Goal: Task Accomplishment & Management: Manage account settings

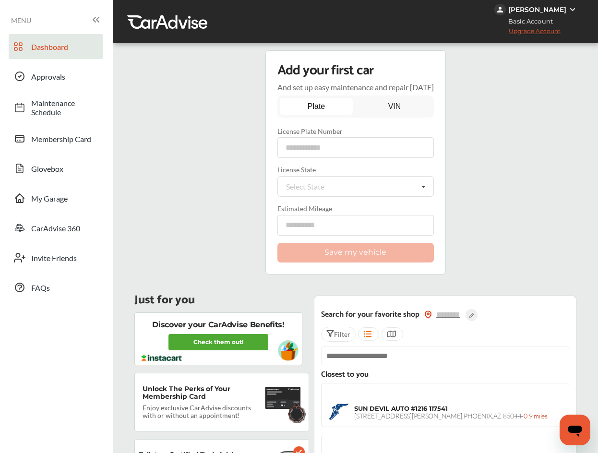
click at [297, 128] on label "License Plate Number" at bounding box center [356, 131] width 157 height 8
click at [395, 107] on link "VIN" at bounding box center [394, 106] width 73 height 17
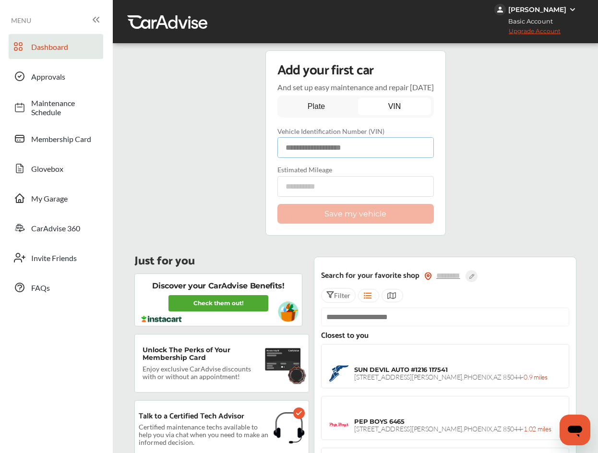
click at [353, 149] on input at bounding box center [356, 147] width 157 height 21
type input "**********"
click at [333, 185] on input "number" at bounding box center [356, 186] width 157 height 21
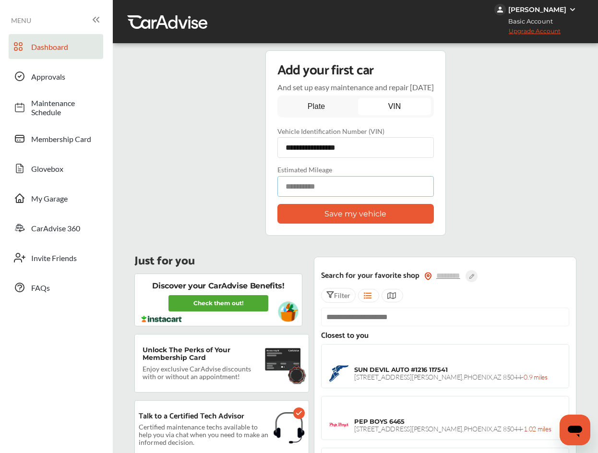
type input "*"
type input "*****"
click at [415, 169] on label "Estimated Mileage" at bounding box center [356, 170] width 157 height 8
click at [403, 207] on button "Save my vehicle" at bounding box center [356, 214] width 157 height 20
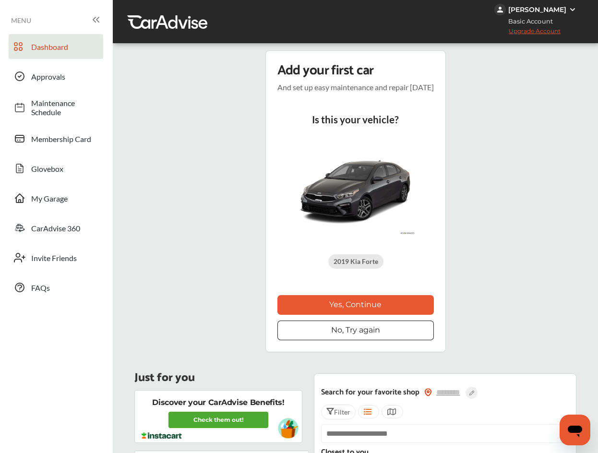
click at [395, 299] on button "Yes, Continue" at bounding box center [356, 305] width 157 height 20
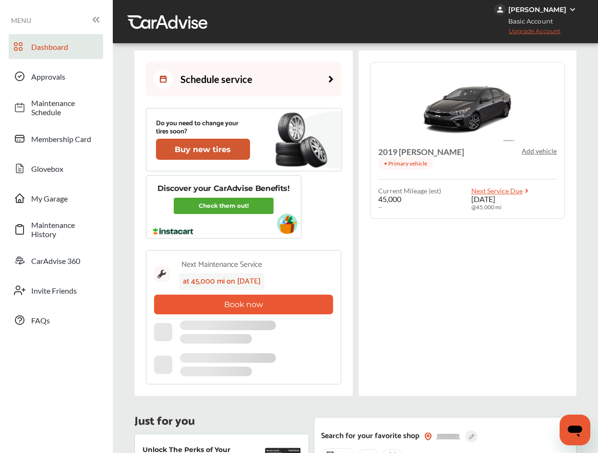
click at [237, 149] on button "Buy new tires" at bounding box center [203, 149] width 94 height 21
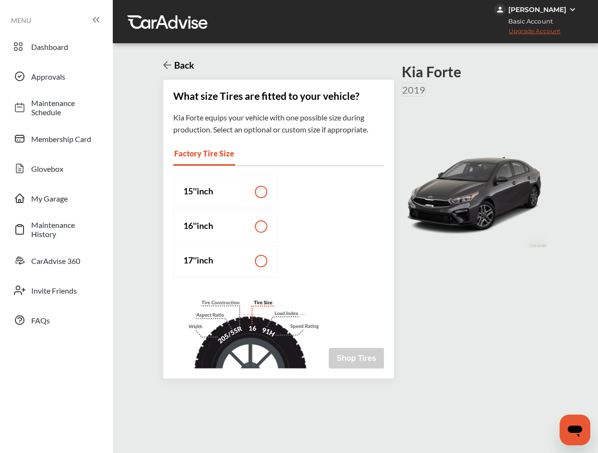
click at [270, 193] on label "15 '' inch" at bounding box center [225, 192] width 104 height 33
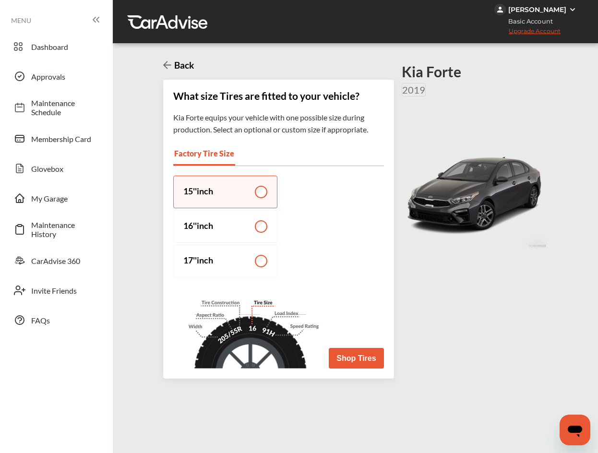
click at [374, 362] on button "Shop Tires" at bounding box center [356, 358] width 55 height 21
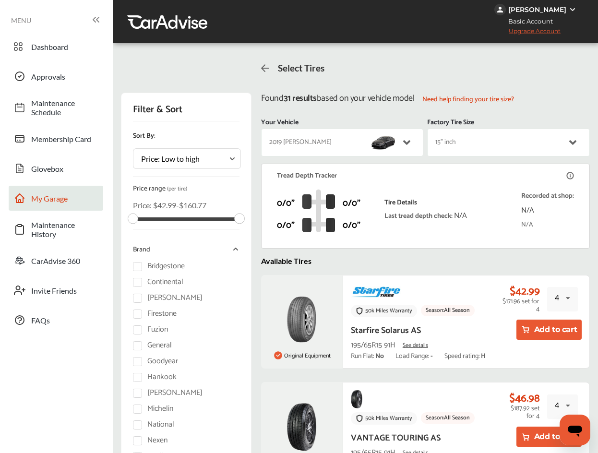
click at [60, 201] on span "My Garage" at bounding box center [64, 198] width 67 height 9
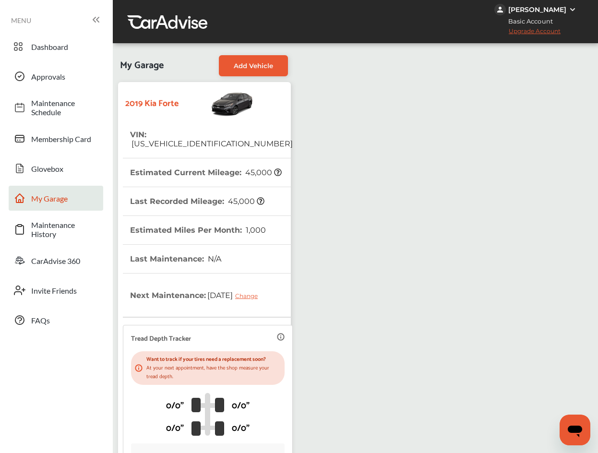
click at [327, 251] on div "2019 Kia [PERSON_NAME] : [US_VEHICLE_IDENTIFICATION_NUMBER] Estimated Current M…" at bounding box center [355, 301] width 481 height 444
click at [80, 264] on span "CarAdvise 360" at bounding box center [64, 260] width 67 height 9
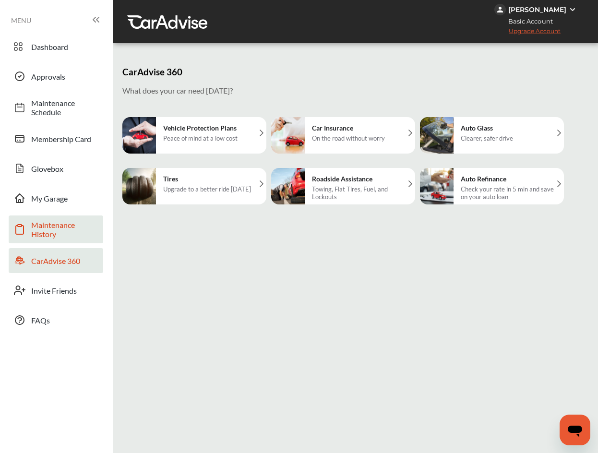
click at [82, 231] on span "Maintenance History" at bounding box center [64, 229] width 67 height 18
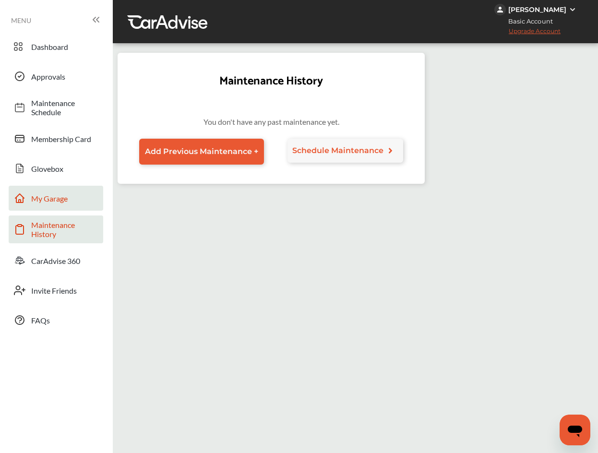
click at [85, 202] on span "My Garage" at bounding box center [64, 198] width 67 height 9
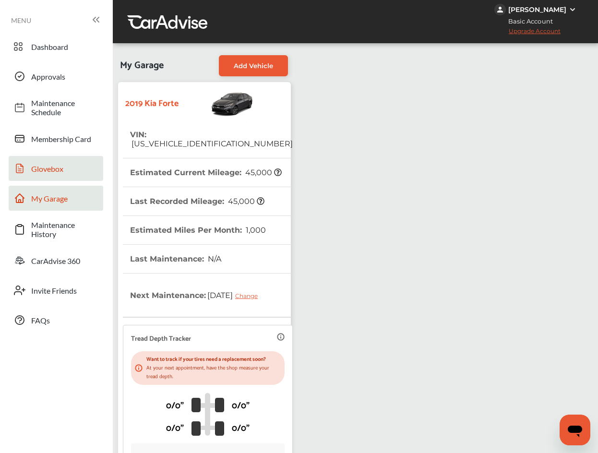
click at [102, 163] on link "Glovebox" at bounding box center [56, 168] width 95 height 25
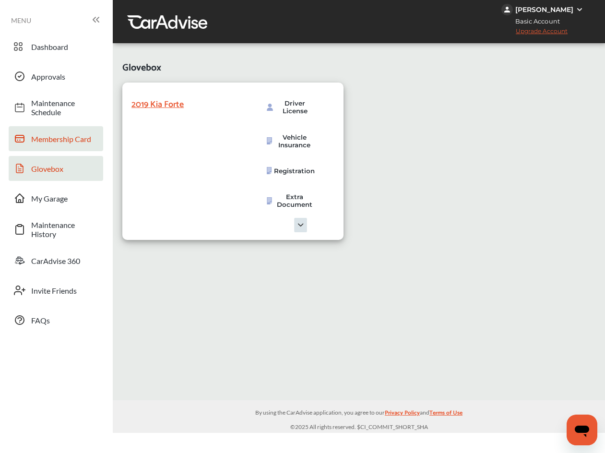
click at [99, 139] on link "Membership Card" at bounding box center [56, 138] width 95 height 25
